Goal: Contribute content: Add original content to the website for others to see

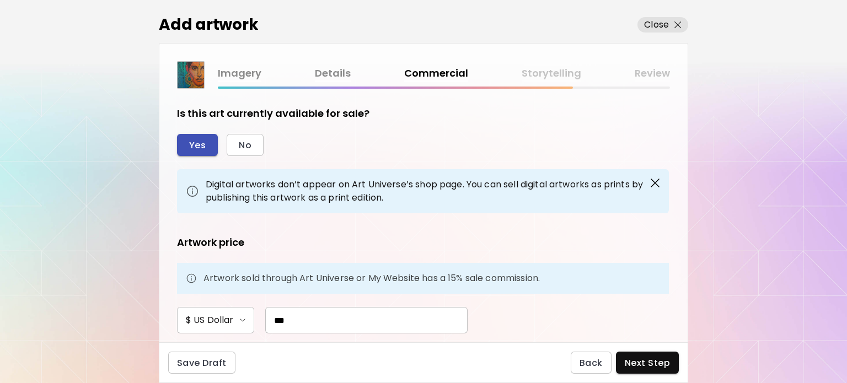
click at [202, 146] on span "Yes" at bounding box center [197, 146] width 17 height 12
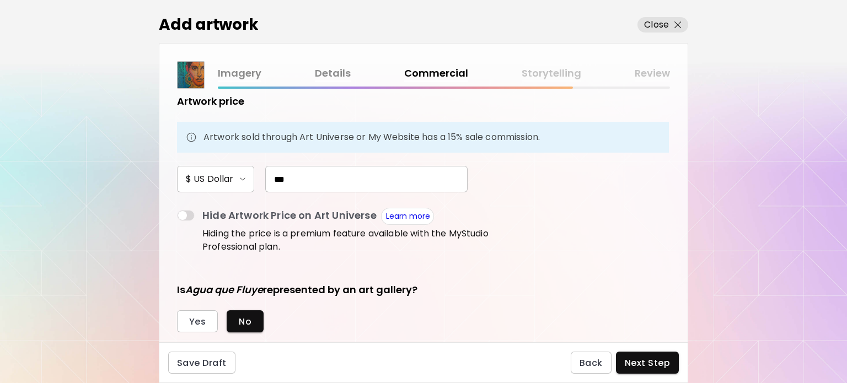
scroll to position [221, 0]
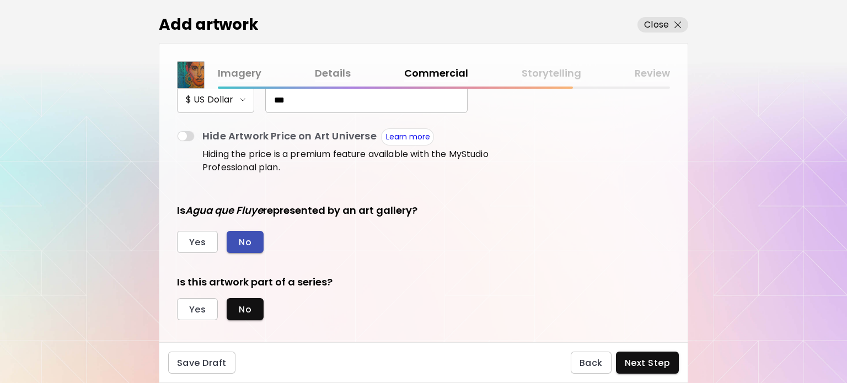
click at [252, 240] on button "No" at bounding box center [245, 242] width 37 height 22
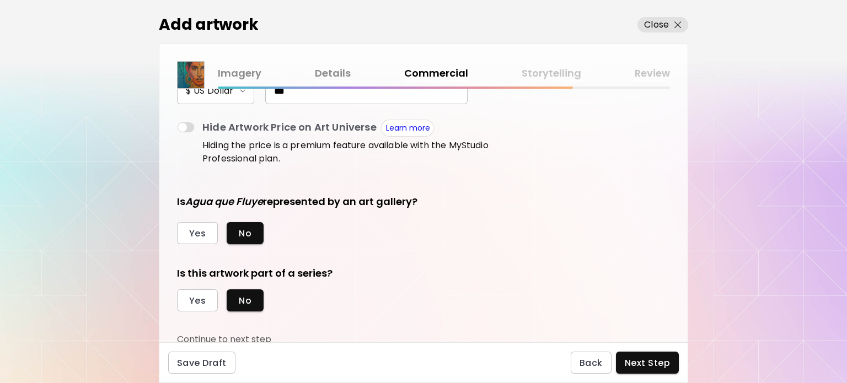
scroll to position [232, 0]
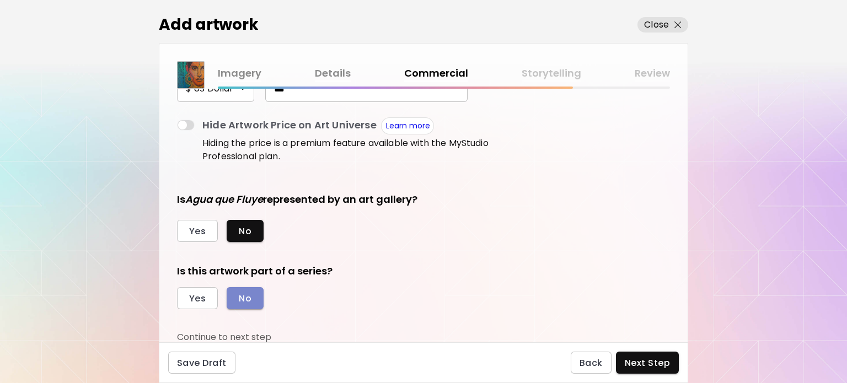
click at [243, 303] on span "No" at bounding box center [245, 299] width 13 height 12
click at [662, 370] on button "Next Step" at bounding box center [647, 363] width 63 height 22
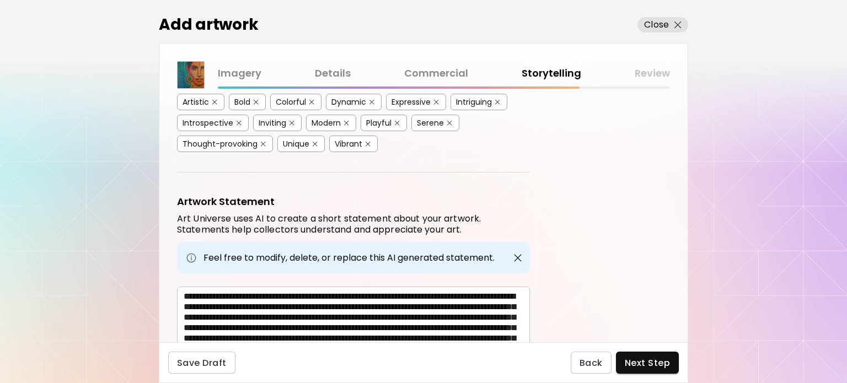
scroll to position [379, 0]
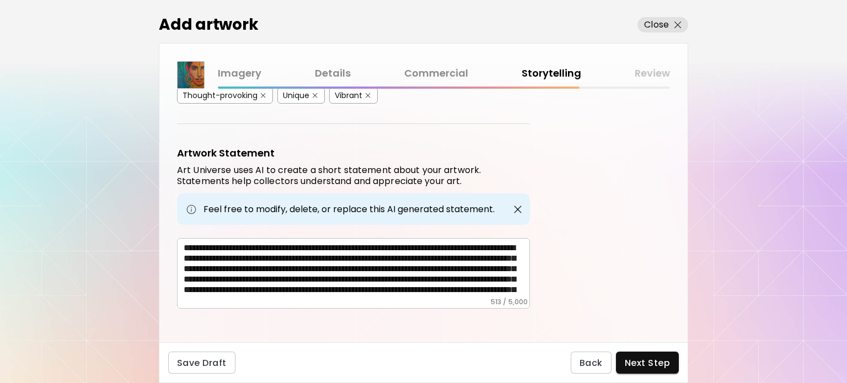
click at [425, 74] on link "Commercial" at bounding box center [436, 74] width 64 height 16
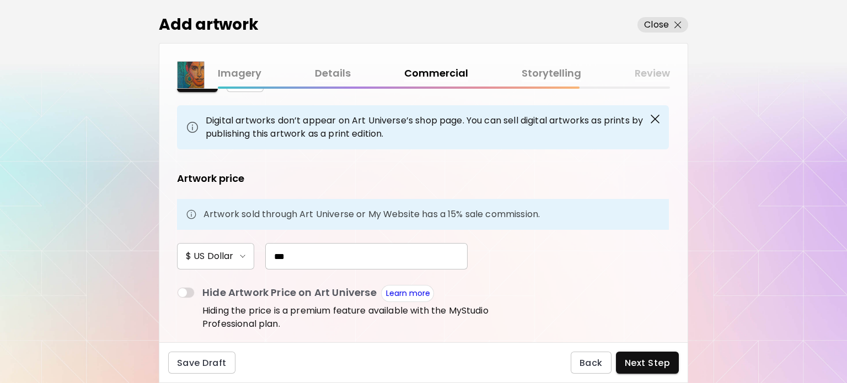
scroll to position [221, 0]
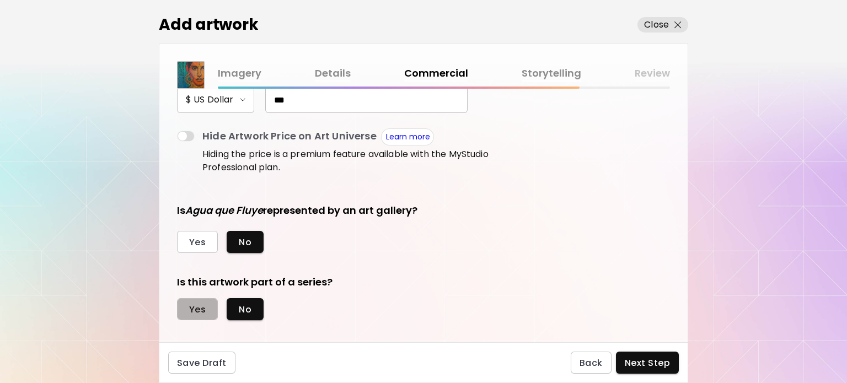
click at [195, 304] on span "Yes" at bounding box center [197, 310] width 17 height 12
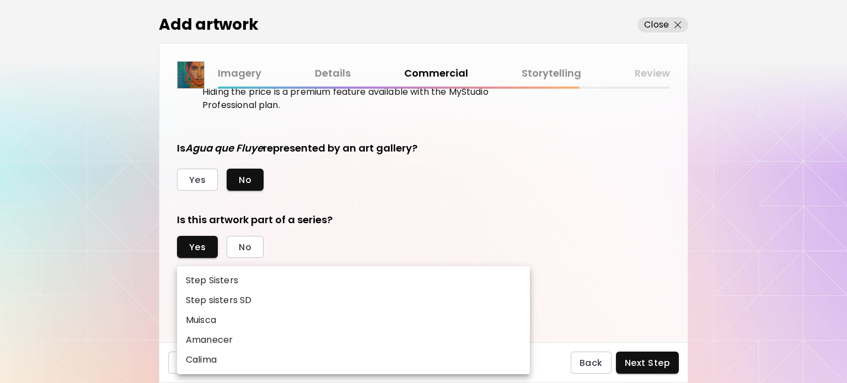
click at [195, 293] on body "[DOMAIN_NAME]/ilfernandosantos Add Artwork Manage Art Edit Profile Community Mi…" at bounding box center [423, 191] width 847 height 383
click at [205, 360] on p "Calima" at bounding box center [201, 360] width 31 height 13
type input "******"
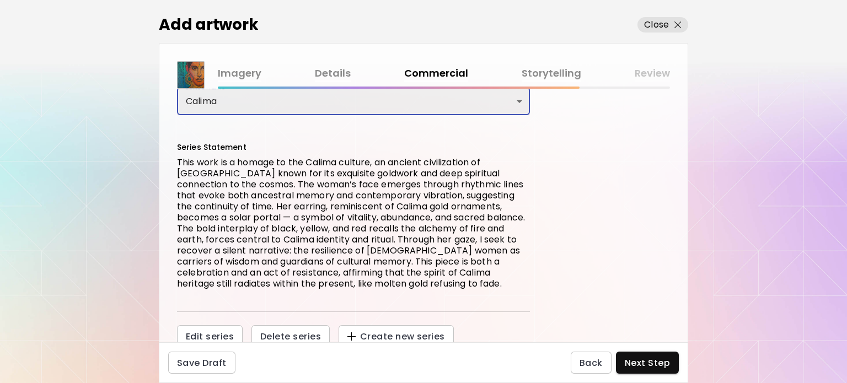
scroll to position [480, 0]
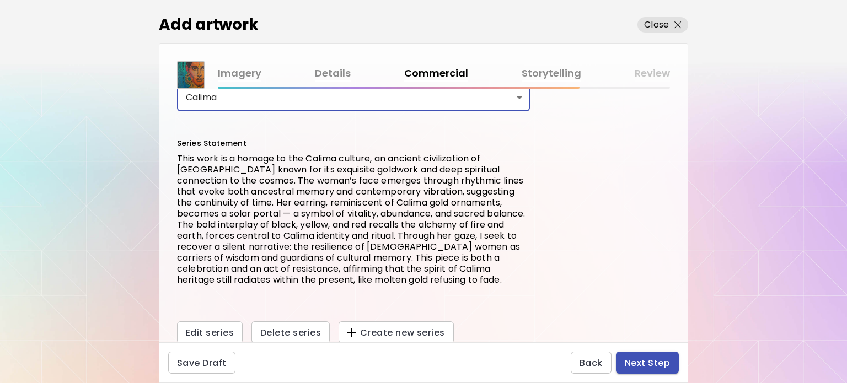
click at [664, 367] on span "Next Step" at bounding box center [647, 363] width 45 height 12
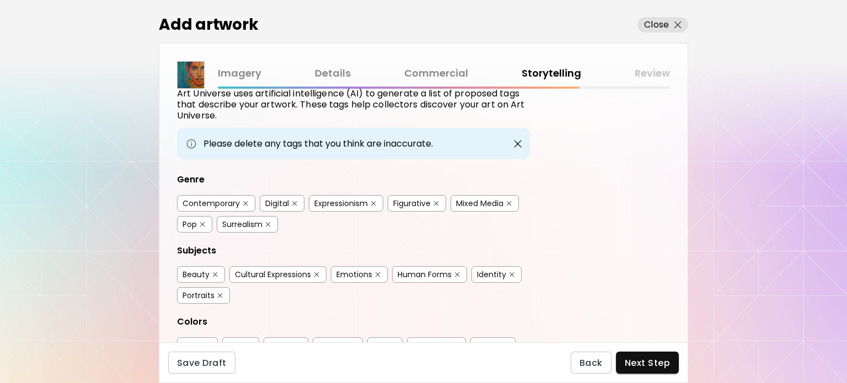
scroll to position [55, 0]
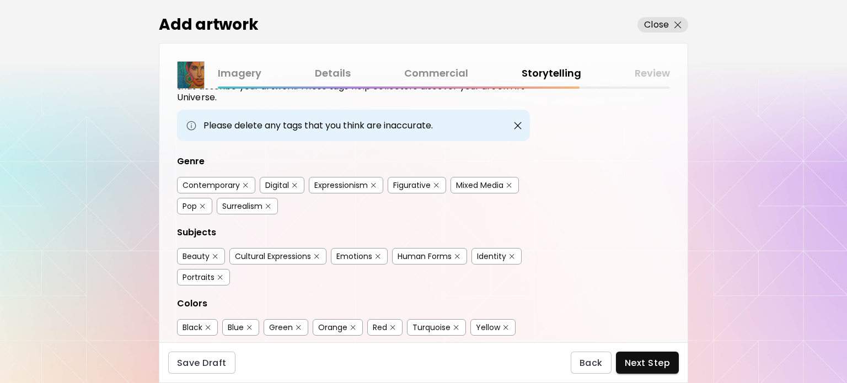
click at [209, 180] on div "Contemporary" at bounding box center [211, 185] width 57 height 11
click at [406, 185] on div "Figurative" at bounding box center [412, 185] width 38 height 11
click at [493, 187] on div "Mixed Media" at bounding box center [479, 185] width 47 height 11
click at [281, 252] on div "Cultural Expressions" at bounding box center [273, 256] width 76 height 11
click at [437, 255] on div "Human Forms" at bounding box center [425, 256] width 54 height 11
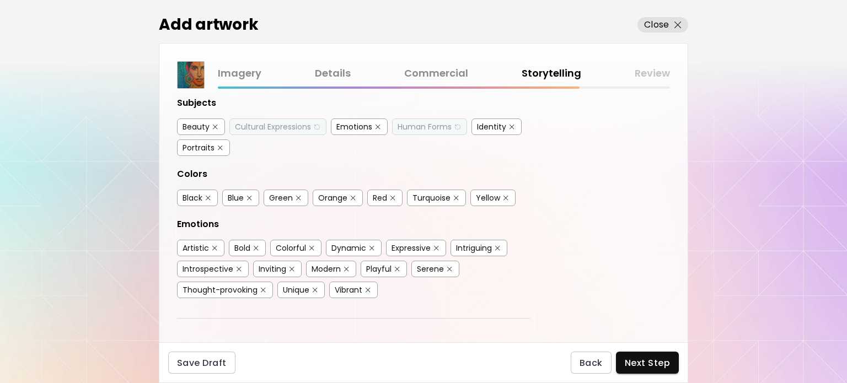
scroll to position [221, 0]
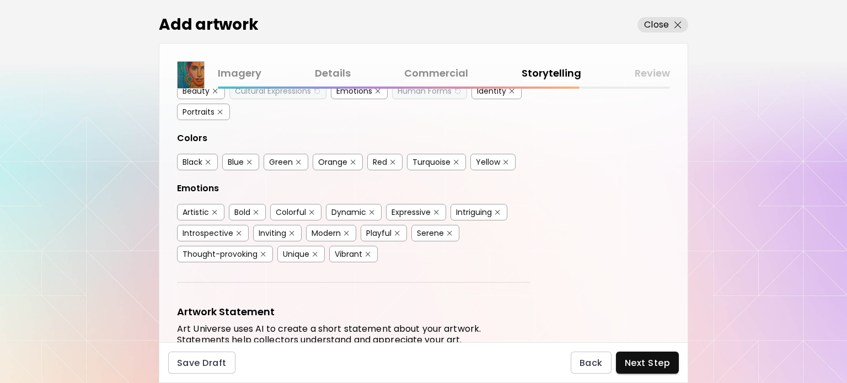
click at [195, 109] on div "Portraits" at bounding box center [199, 111] width 32 height 11
click at [238, 161] on div "Blue" at bounding box center [236, 162] width 16 height 11
click at [338, 159] on div "Orange" at bounding box center [332, 162] width 29 height 11
click at [223, 228] on div "Introspective" at bounding box center [208, 233] width 51 height 11
click at [237, 249] on div "Thought-provoking" at bounding box center [220, 254] width 75 height 11
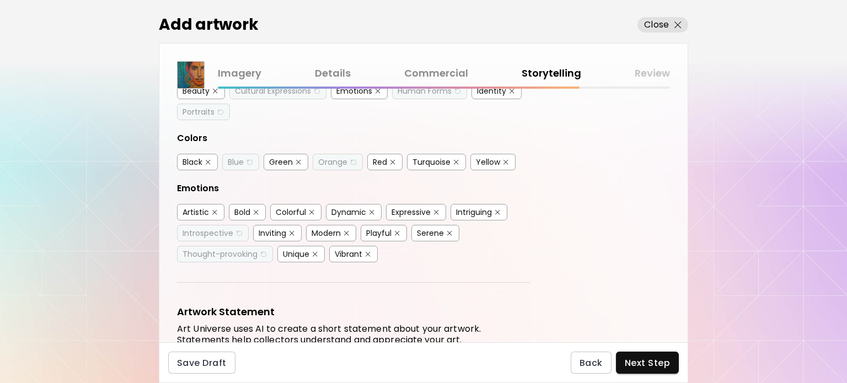
click at [346, 250] on div "Vibrant" at bounding box center [349, 254] width 28 height 11
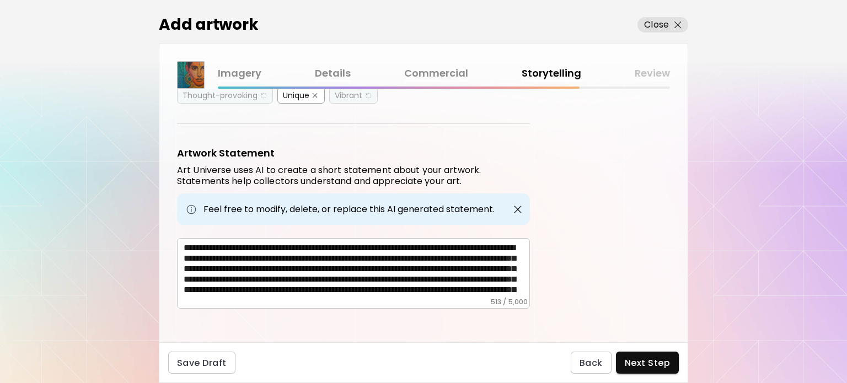
scroll to position [29, 0]
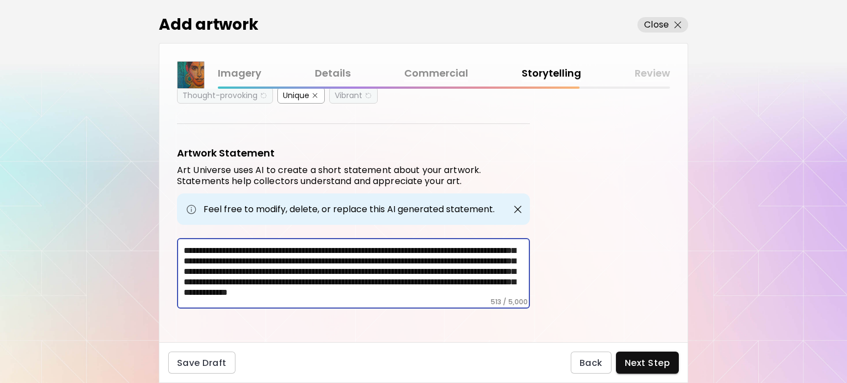
click at [228, 288] on textarea "**********" at bounding box center [357, 270] width 346 height 55
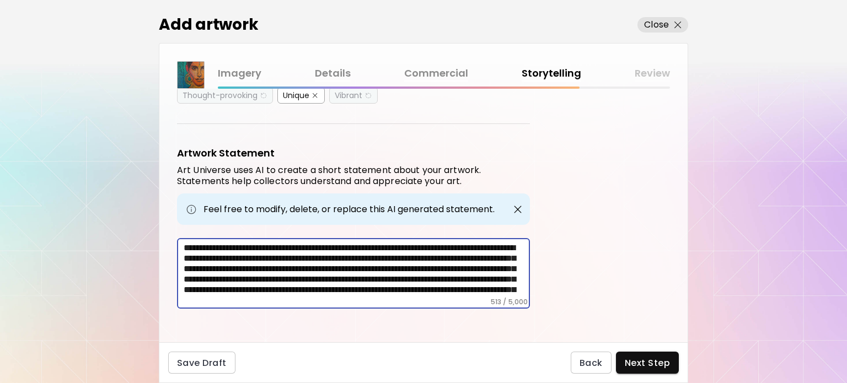
drag, startPoint x: 239, startPoint y: 291, endPoint x: 92, endPoint y: 206, distance: 170.2
click at [92, 206] on div "Add artwork Close Imagery Details Commercial Storytelling Review Artwork Tags A…" at bounding box center [423, 191] width 847 height 383
paste textarea "**********"
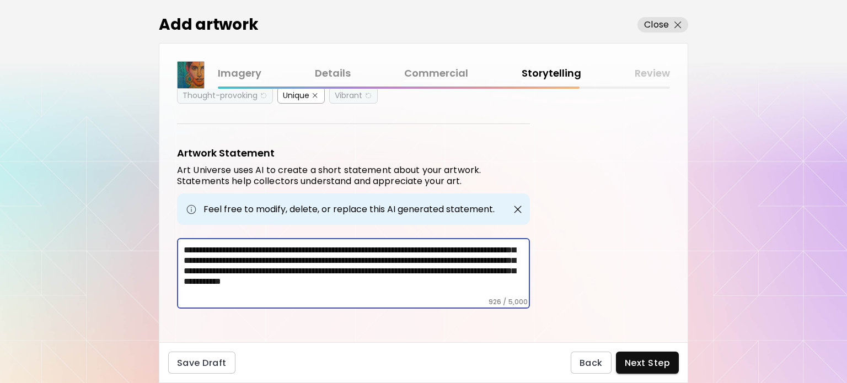
scroll to position [19, 0]
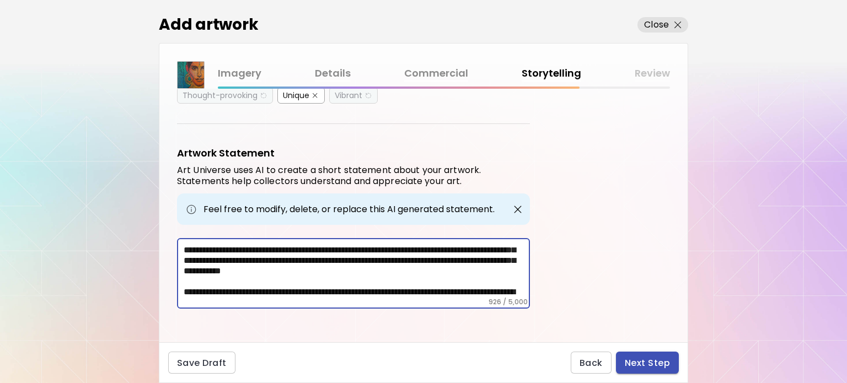
type textarea "**********"
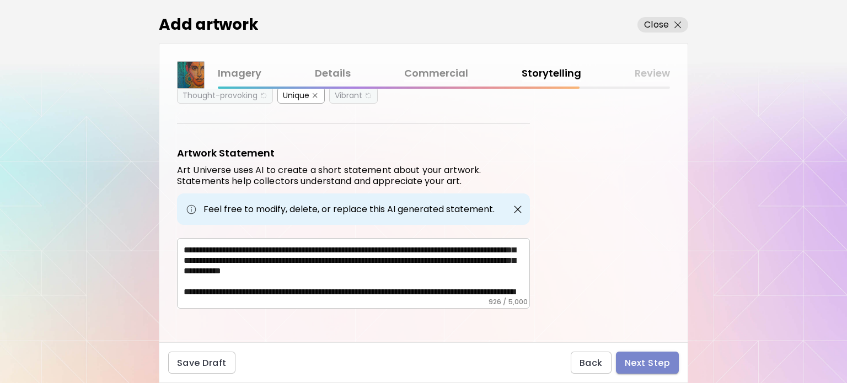
click at [650, 362] on span "Next Step" at bounding box center [647, 363] width 45 height 12
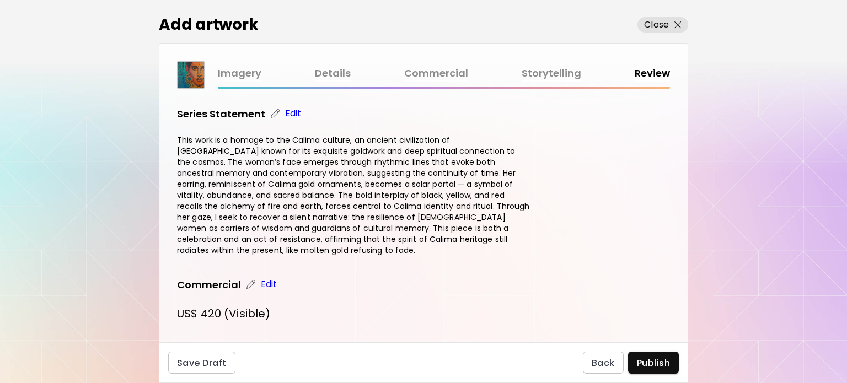
scroll to position [969, 0]
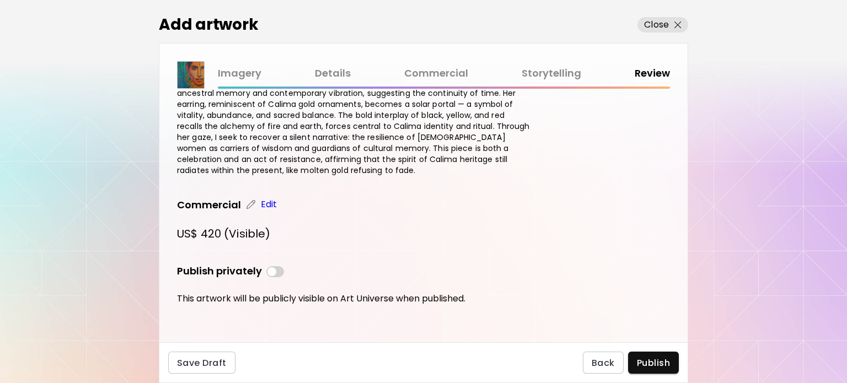
click at [546, 77] on link "Storytelling" at bounding box center [552, 74] width 60 height 16
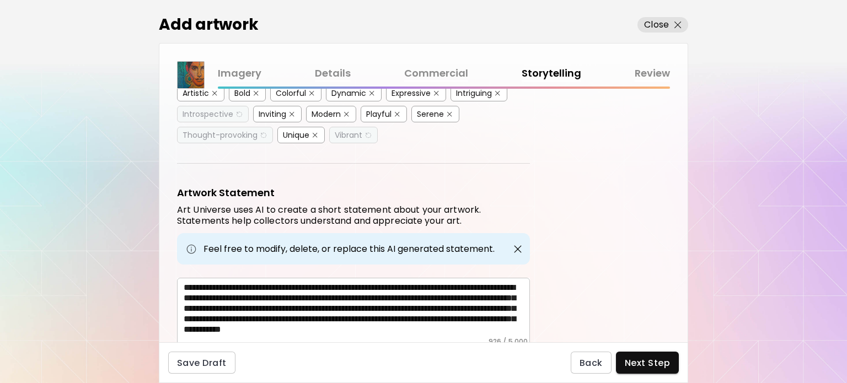
scroll to position [379, 0]
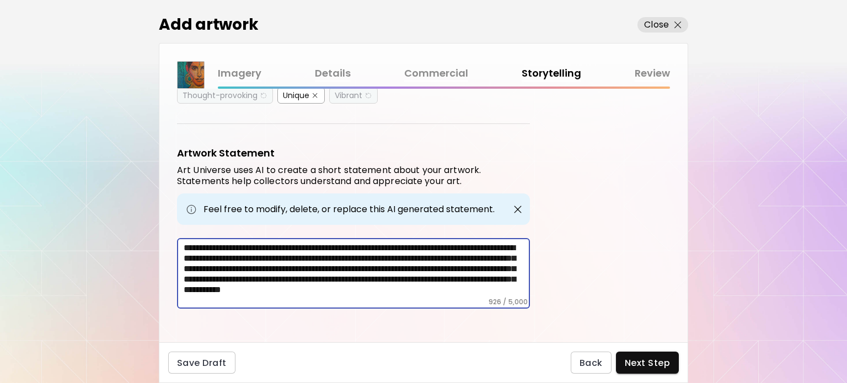
click at [477, 286] on textarea "**********" at bounding box center [357, 270] width 346 height 55
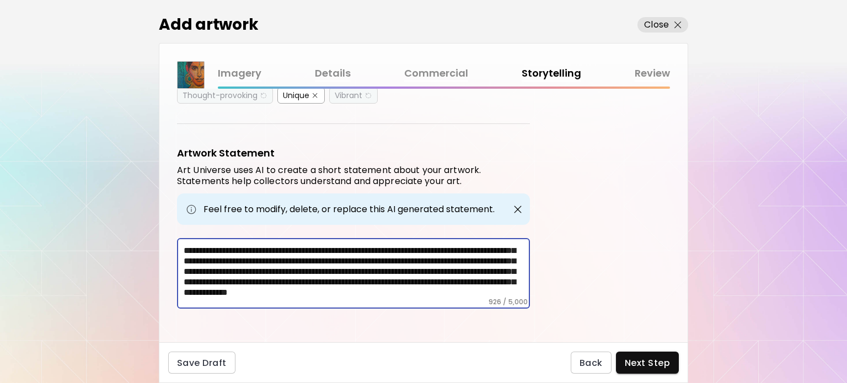
scroll to position [47, 0]
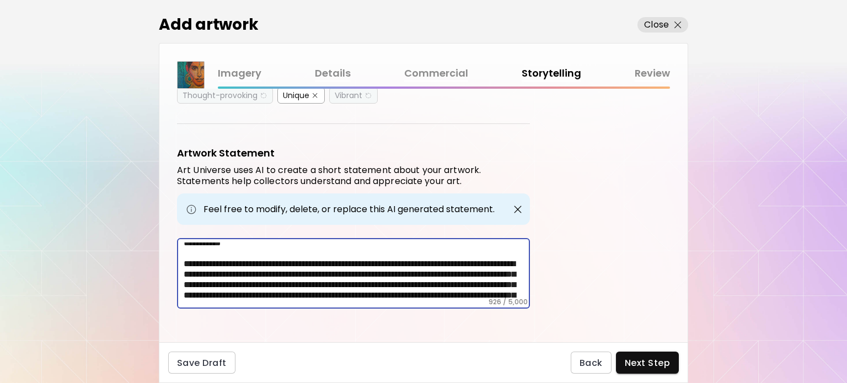
click at [415, 253] on textarea "**********" at bounding box center [357, 270] width 346 height 55
type textarea "**********"
click at [642, 368] on span "Next Step" at bounding box center [647, 363] width 45 height 12
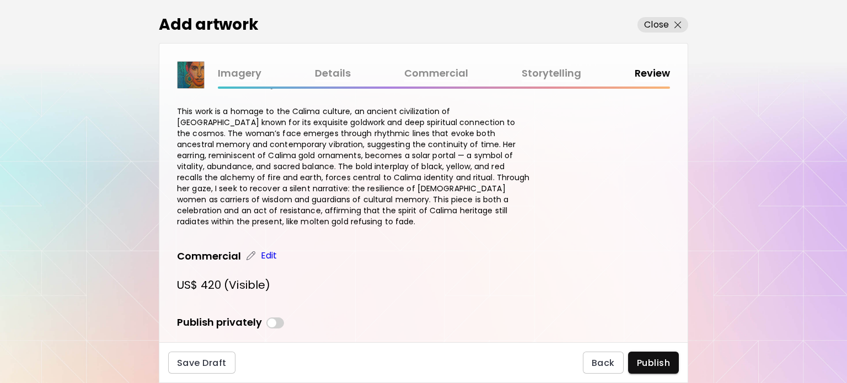
scroll to position [969, 0]
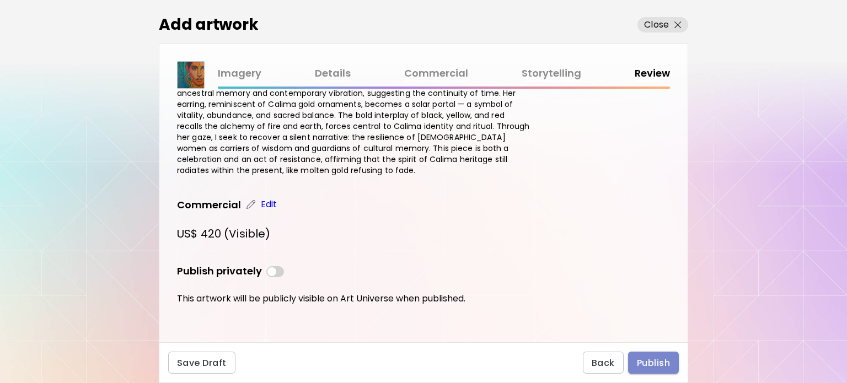
click at [650, 366] on span "Publish" at bounding box center [653, 363] width 33 height 12
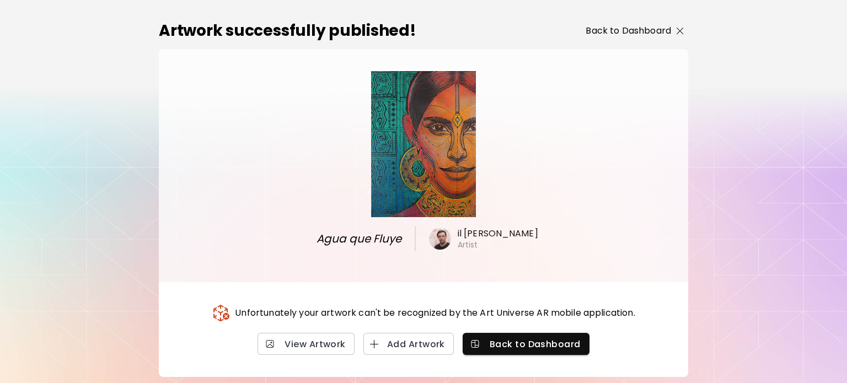
click at [629, 26] on p "Back to Dashboard" at bounding box center [628, 30] width 85 height 13
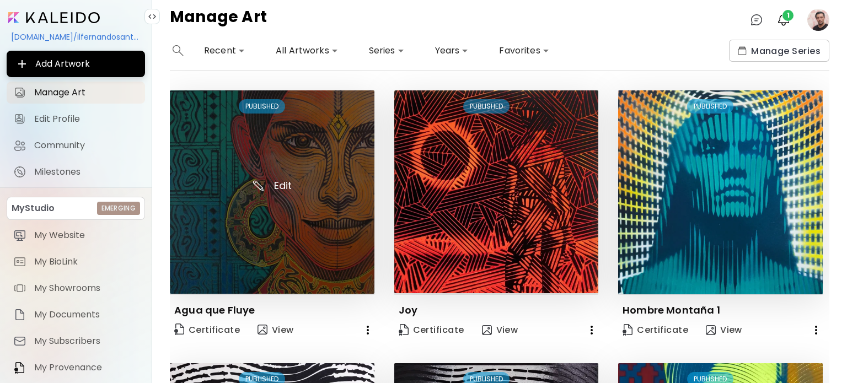
click at [302, 143] on img at bounding box center [272, 192] width 205 height 204
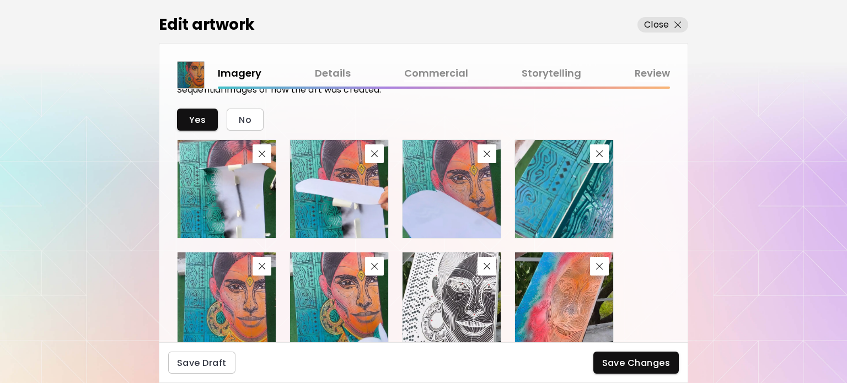
scroll to position [658, 0]
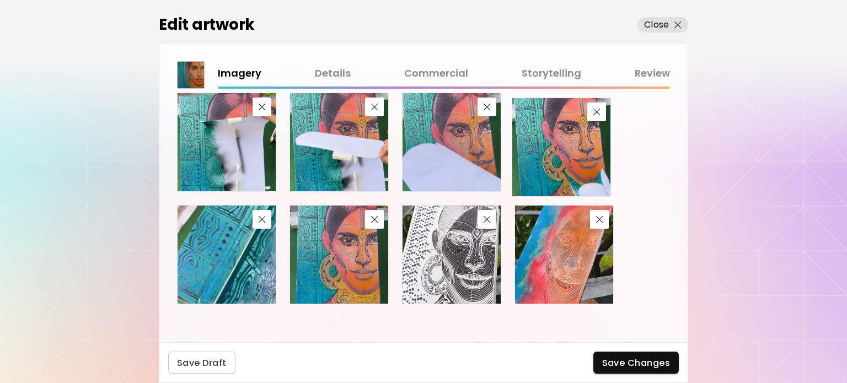
drag, startPoint x: 324, startPoint y: 261, endPoint x: 546, endPoint y: 153, distance: 246.9
click at [546, 153] on img at bounding box center [561, 147] width 98 height 98
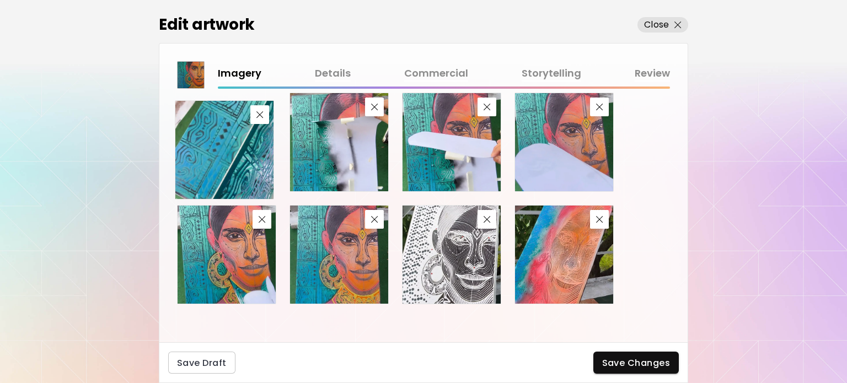
drag, startPoint x: 220, startPoint y: 275, endPoint x: 217, endPoint y: 169, distance: 105.4
click at [217, 169] on img at bounding box center [224, 150] width 98 height 98
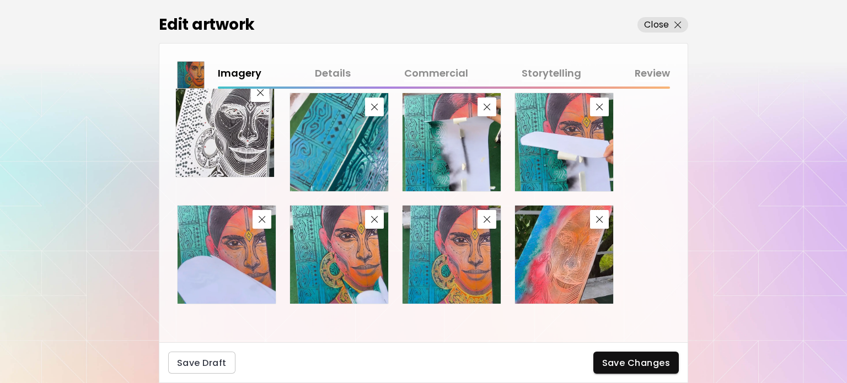
drag, startPoint x: 442, startPoint y: 244, endPoint x: 235, endPoint y: 139, distance: 232.1
click at [235, 139] on img at bounding box center [225, 128] width 98 height 98
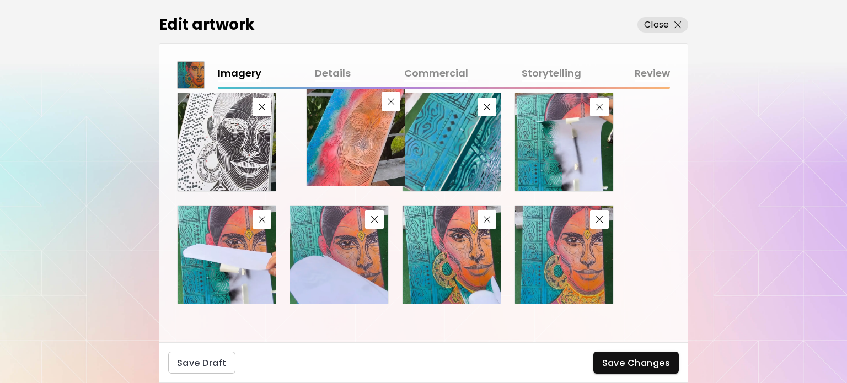
drag, startPoint x: 566, startPoint y: 263, endPoint x: 358, endPoint y: 145, distance: 239.6
click at [358, 145] on img at bounding box center [356, 137] width 98 height 98
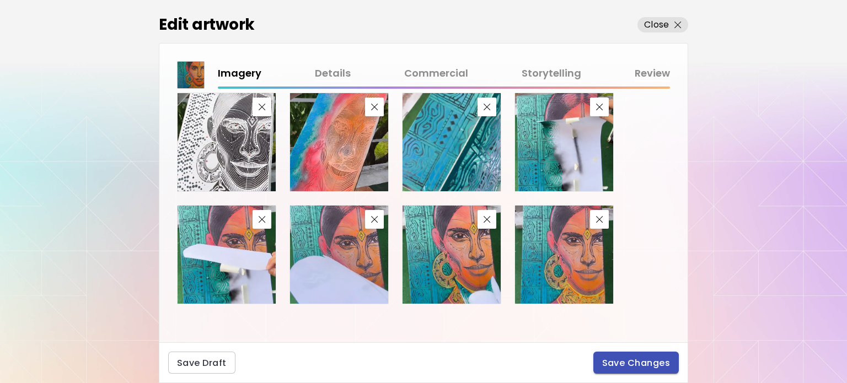
click at [640, 360] on span "Save Changes" at bounding box center [636, 363] width 68 height 12
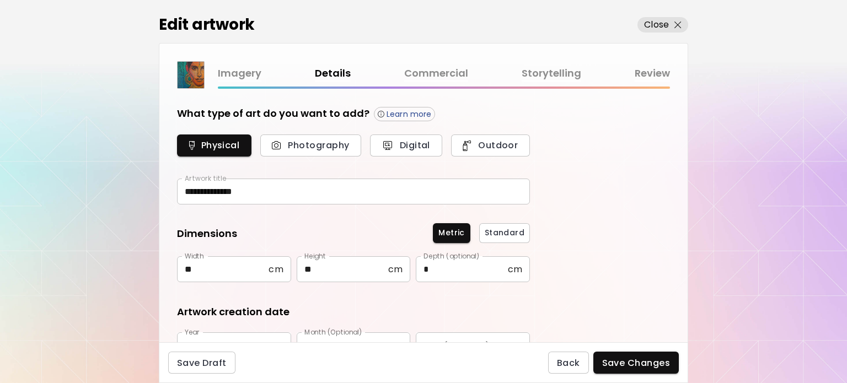
type input "********"
click at [643, 367] on span "Save Changes" at bounding box center [636, 363] width 68 height 12
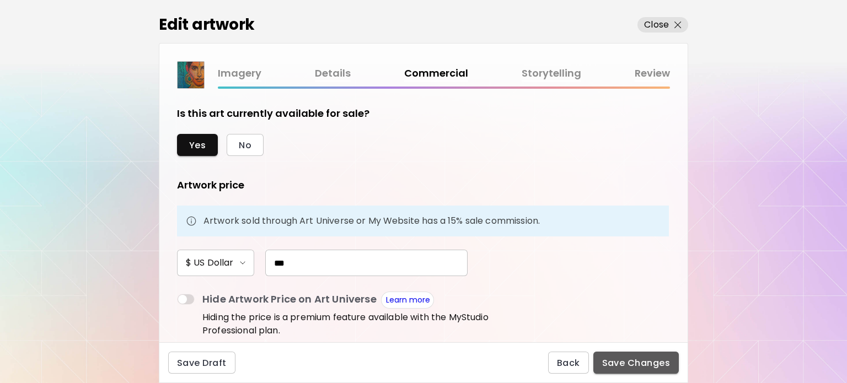
click at [642, 361] on span "Save Changes" at bounding box center [636, 363] width 68 height 12
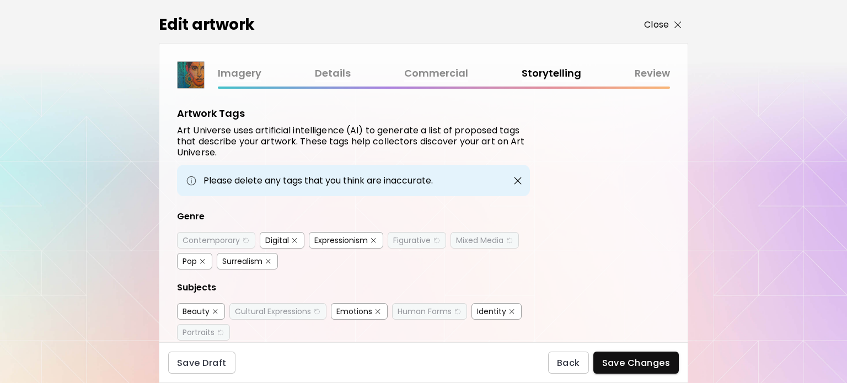
click at [659, 23] on p "Close" at bounding box center [656, 24] width 25 height 13
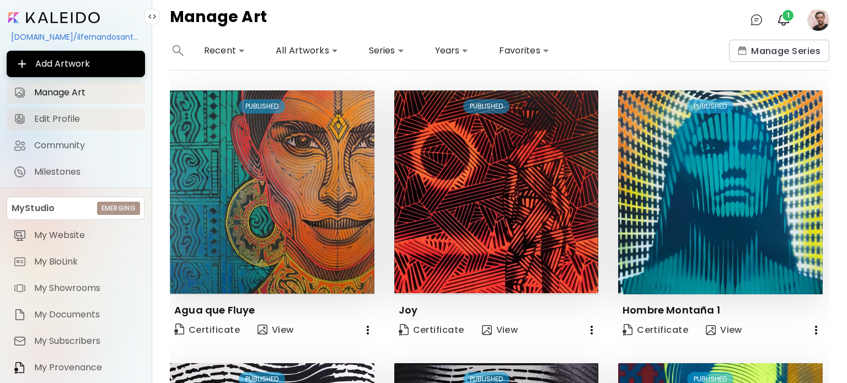
click at [58, 125] on link "Edit Profile" at bounding box center [76, 119] width 138 height 22
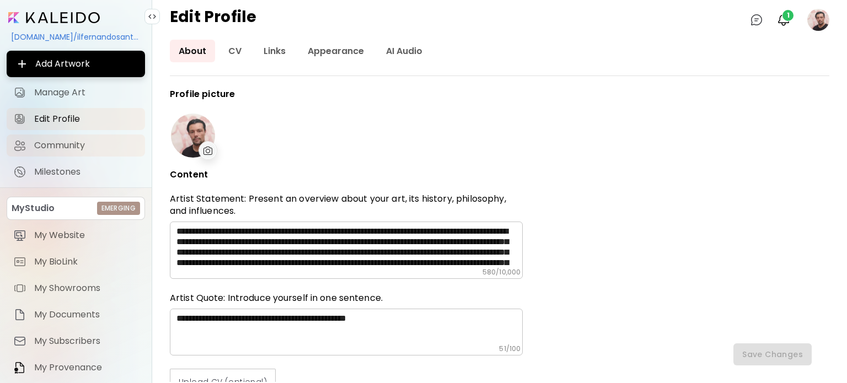
type input "********"
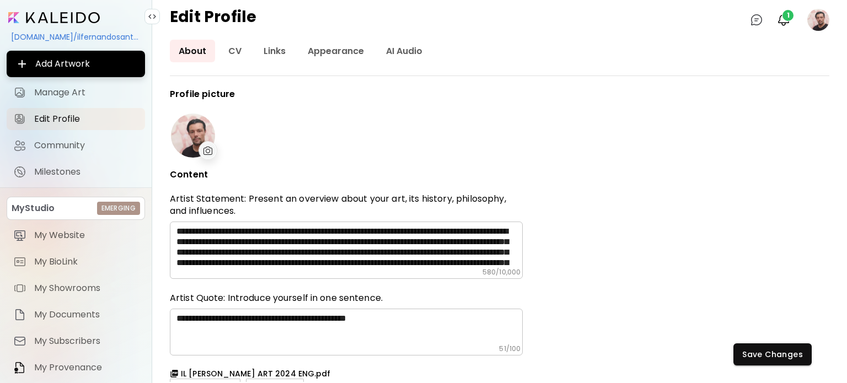
click at [462, 263] on textarea "**********" at bounding box center [350, 247] width 346 height 42
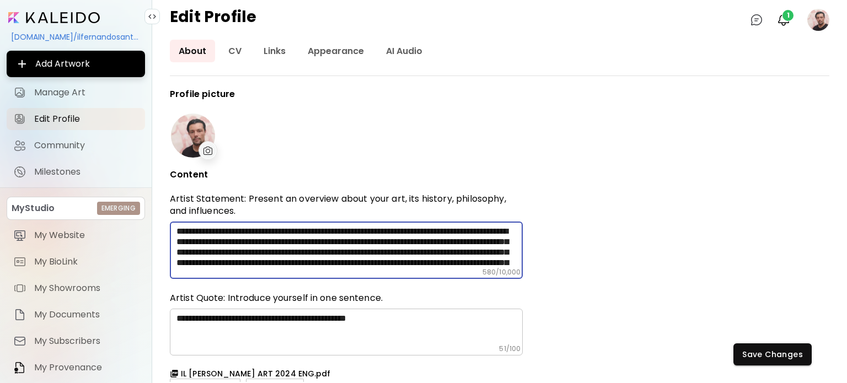
click at [181, 229] on textarea "**********" at bounding box center [350, 247] width 346 height 42
paste textarea "**********"
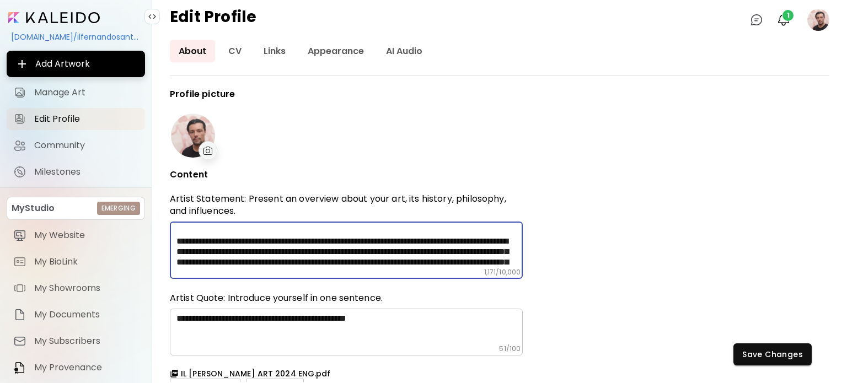
scroll to position [74, 0]
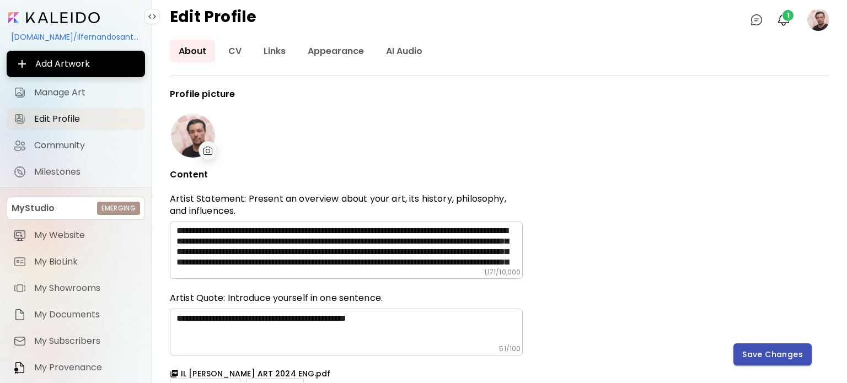
click at [766, 354] on span "Save Changes" at bounding box center [772, 355] width 61 height 12
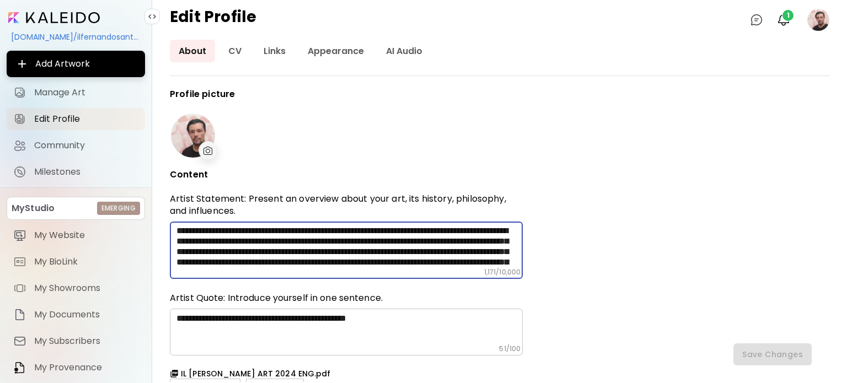
scroll to position [158, 0]
drag, startPoint x: 178, startPoint y: 250, endPoint x: 410, endPoint y: 334, distance: 246.9
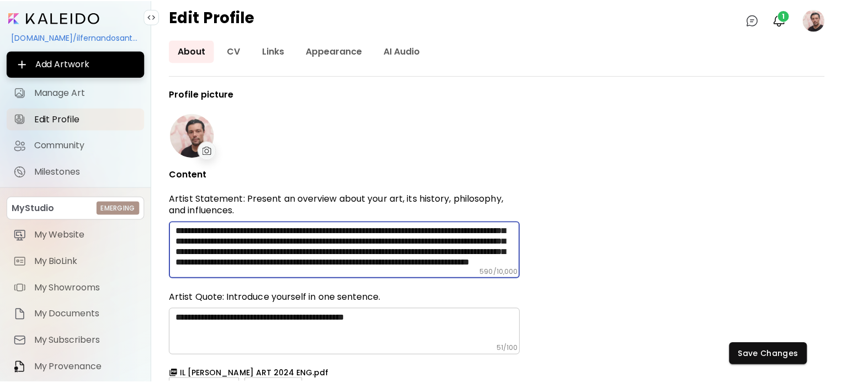
scroll to position [53, 0]
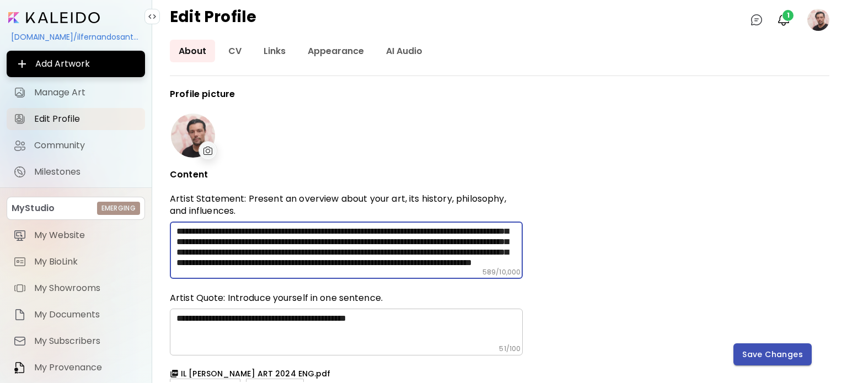
type textarea "**********"
click at [779, 359] on span "Save Changes" at bounding box center [772, 355] width 61 height 12
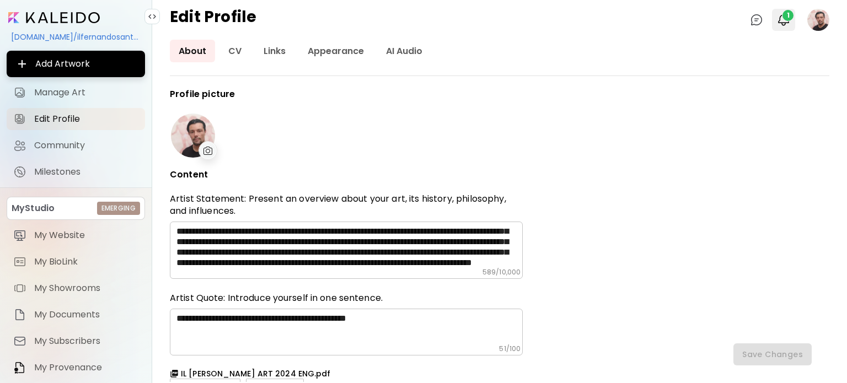
click at [779, 19] on img "button" at bounding box center [783, 19] width 13 height 13
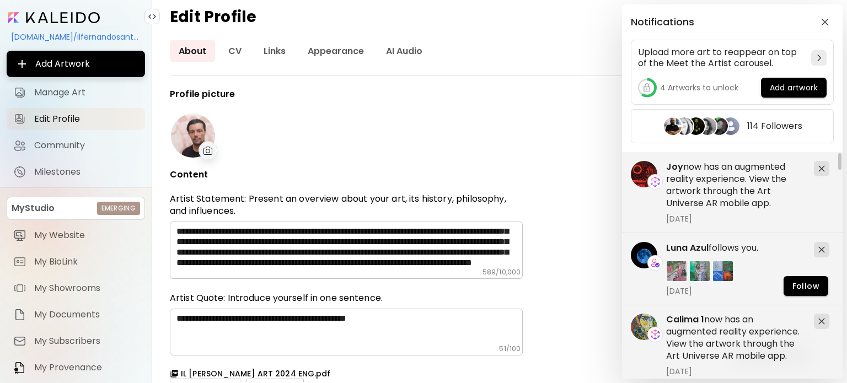
click at [75, 18] on div "Notifications Upload more art to reappear on top of the Meet the Artist carouse…" at bounding box center [423, 191] width 847 height 383
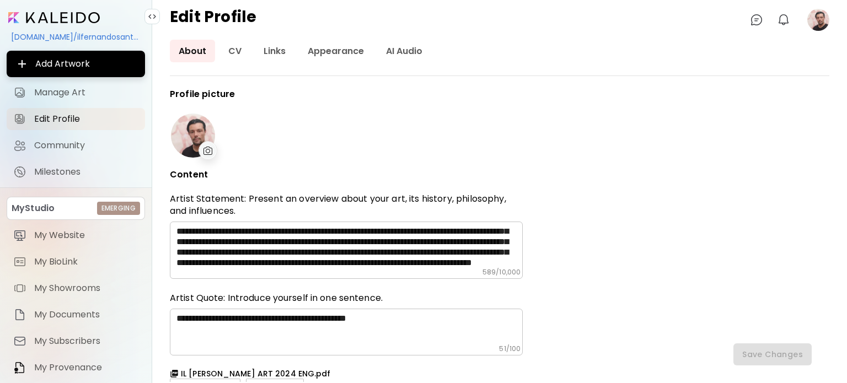
click at [62, 41] on div "[DOMAIN_NAME]/ilfernandosantos" at bounding box center [76, 37] width 138 height 19
